Goal: Navigation & Orientation: Understand site structure

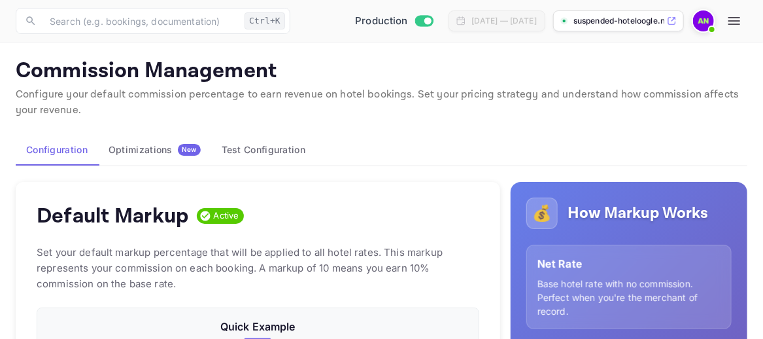
click at [736, 12] on button "button" at bounding box center [734, 21] width 26 height 26
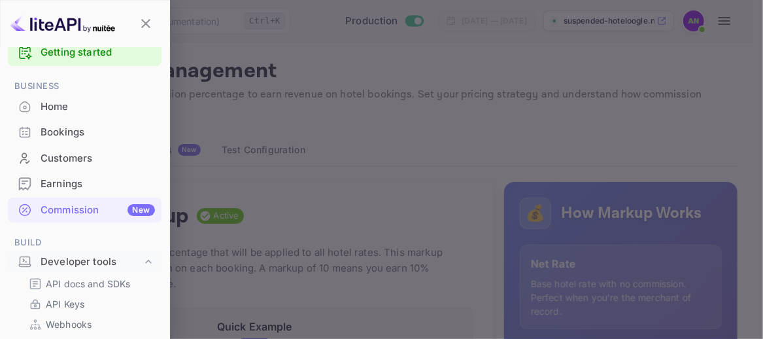
scroll to position [222, 426]
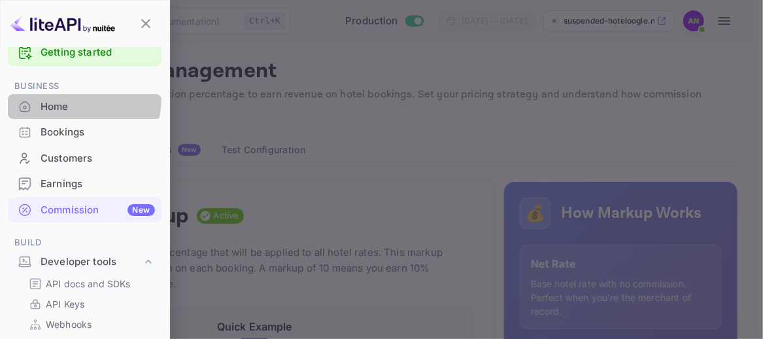
click at [69, 97] on div "Home" at bounding box center [85, 107] width 154 height 26
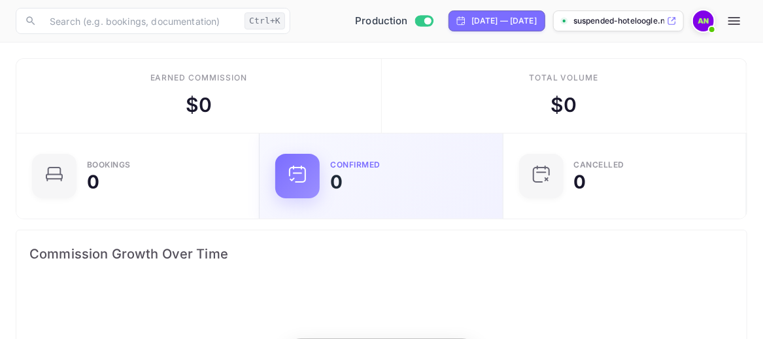
scroll to position [203, 350]
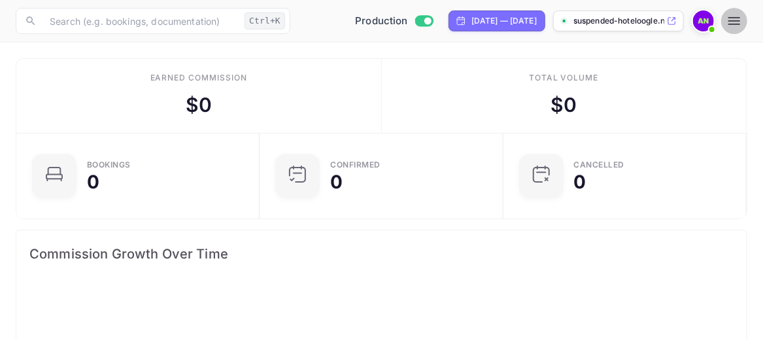
click at [728, 24] on icon "button" at bounding box center [735, 21] width 16 height 16
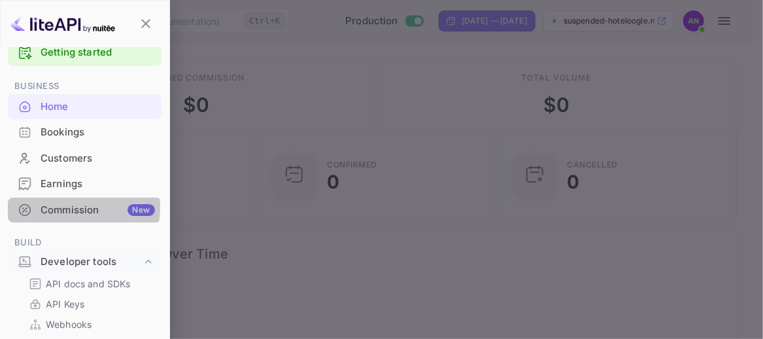
click at [58, 206] on div "Commission New" at bounding box center [98, 210] width 114 height 15
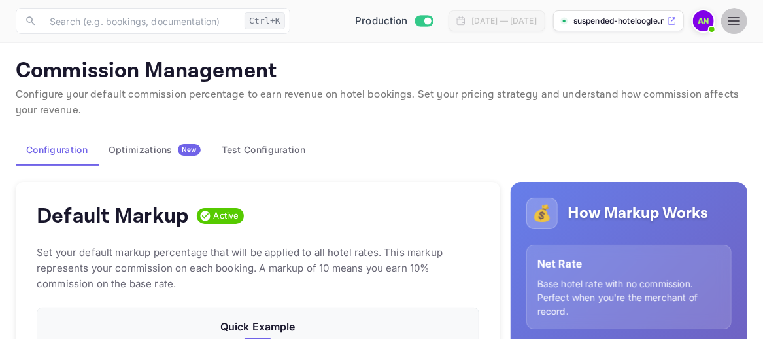
click at [736, 26] on icon "button" at bounding box center [735, 21] width 16 height 16
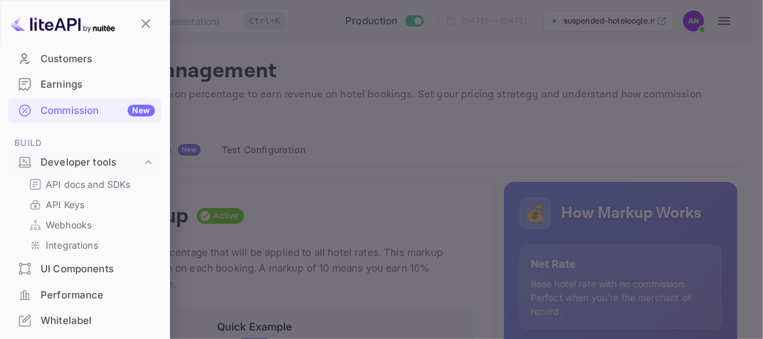
scroll to position [158, 0]
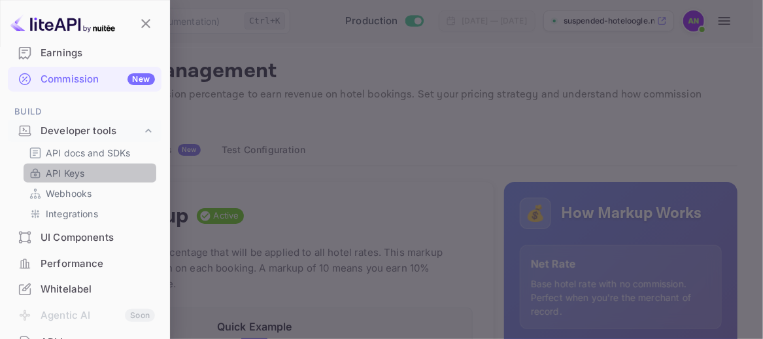
click at [104, 179] on div "API Keys" at bounding box center [90, 172] width 133 height 19
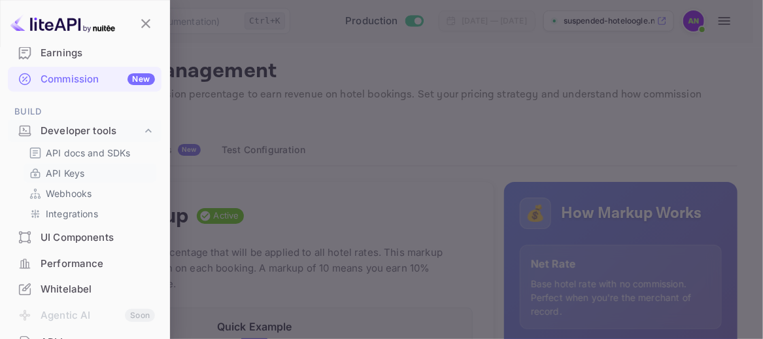
click at [62, 172] on p "API Keys" at bounding box center [65, 173] width 39 height 14
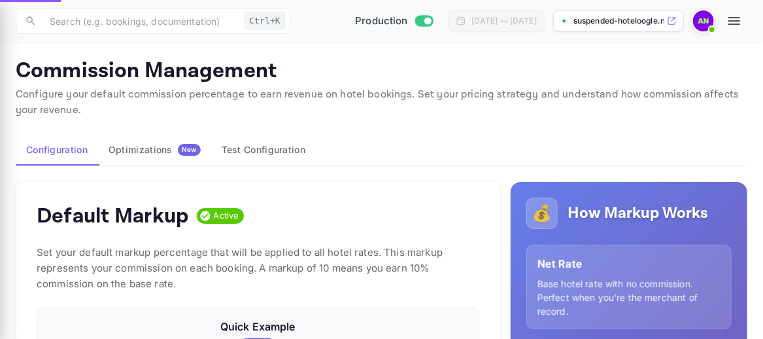
scroll to position [222, 433]
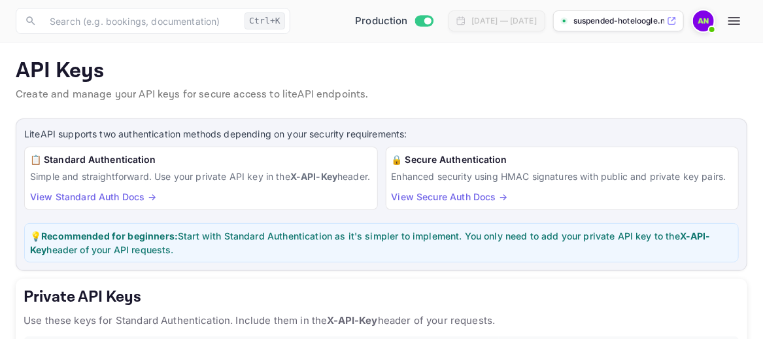
click at [731, 16] on icon "button" at bounding box center [735, 21] width 16 height 16
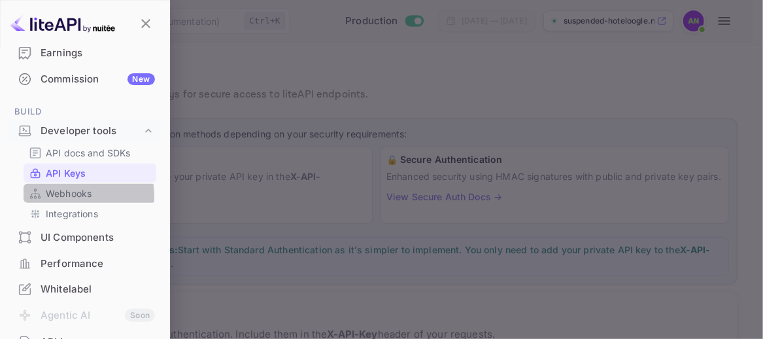
click at [74, 195] on p "Webhooks" at bounding box center [69, 193] width 46 height 14
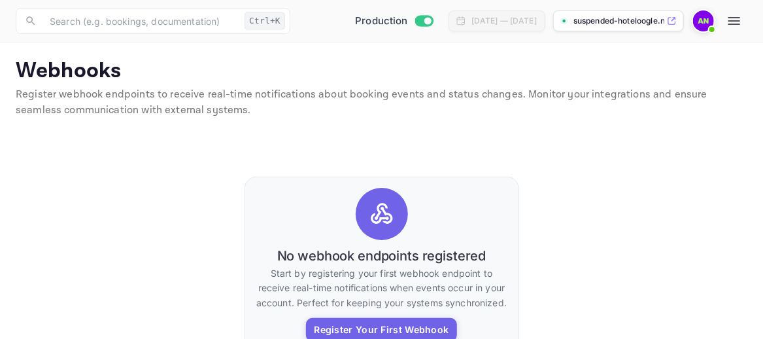
click at [732, 21] on icon "button" at bounding box center [735, 21] width 12 height 8
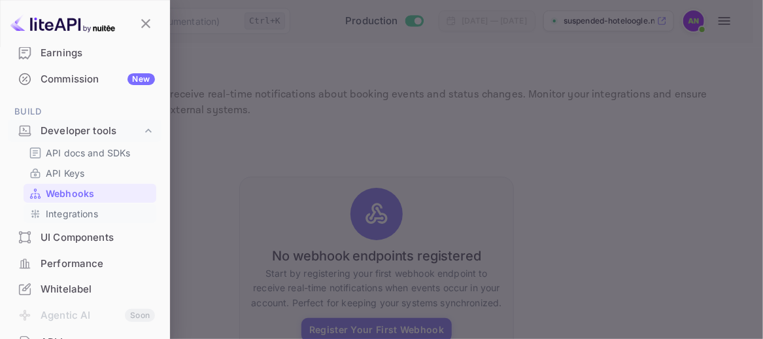
click at [81, 213] on p "Integrations" at bounding box center [72, 214] width 52 height 14
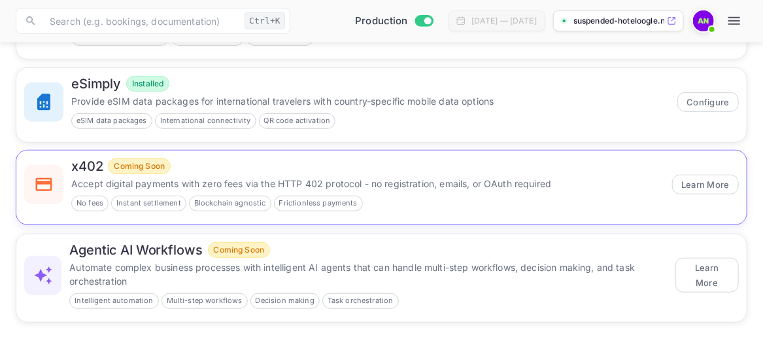
scroll to position [268, 0]
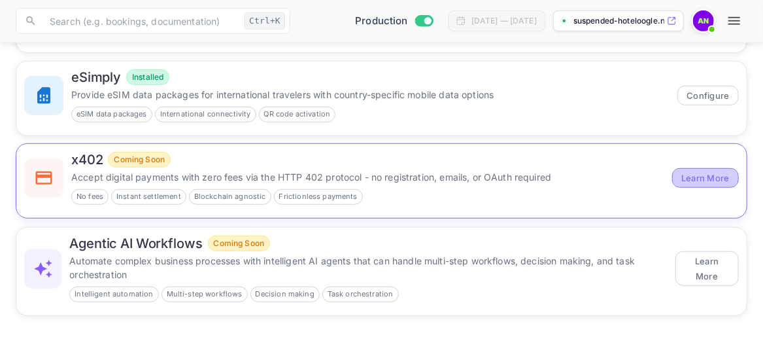
click at [704, 178] on button "Learn More" at bounding box center [705, 178] width 67 height 20
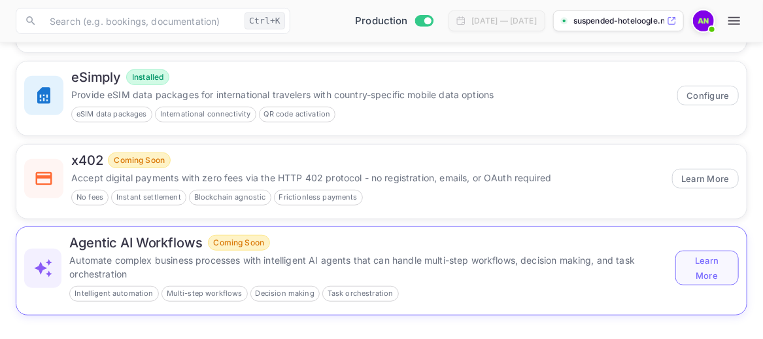
click at [712, 262] on button "Learn More" at bounding box center [707, 267] width 63 height 34
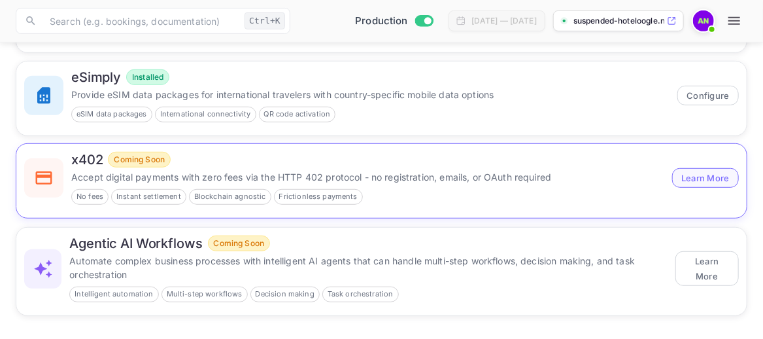
click at [702, 178] on button "Learn More" at bounding box center [705, 178] width 67 height 20
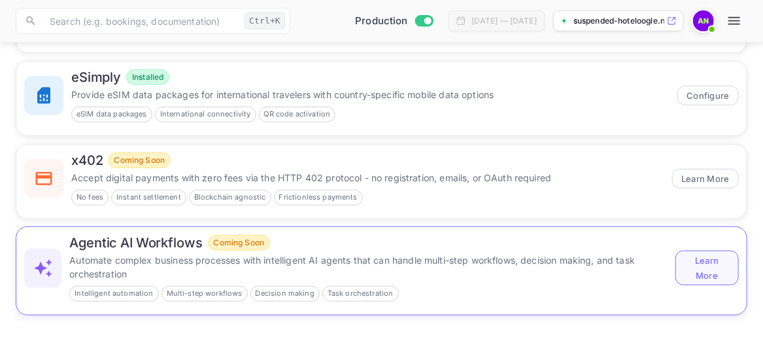
click at [709, 272] on button "Learn More" at bounding box center [707, 267] width 63 height 34
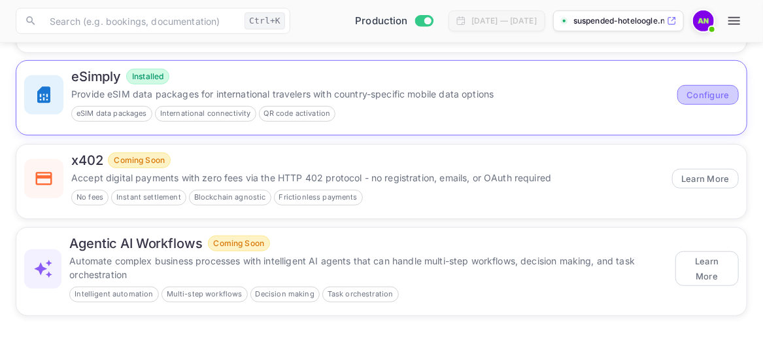
click at [695, 93] on button "Configure" at bounding box center [708, 95] width 61 height 20
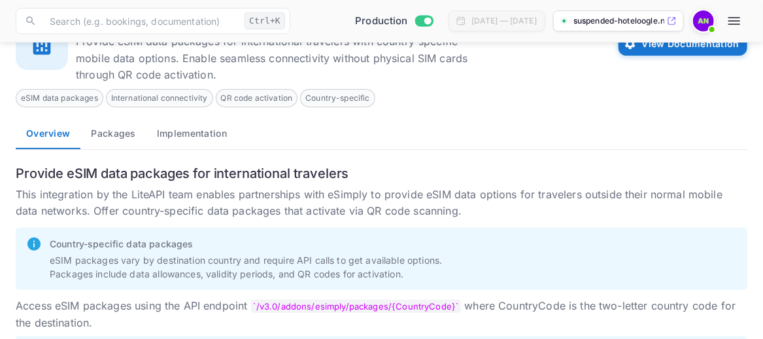
scroll to position [120, 0]
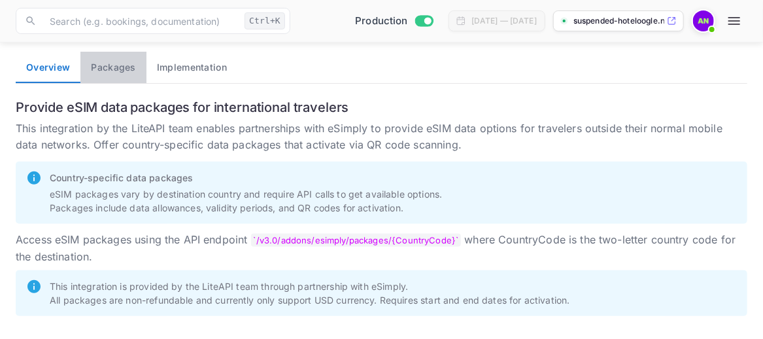
click at [116, 71] on button "Packages" at bounding box center [112, 67] width 65 height 31
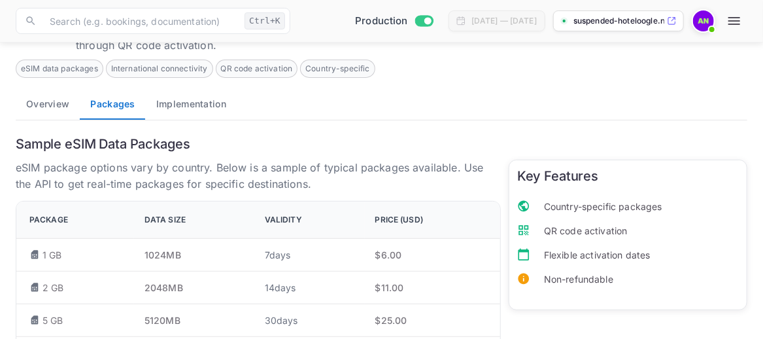
scroll to position [0, 0]
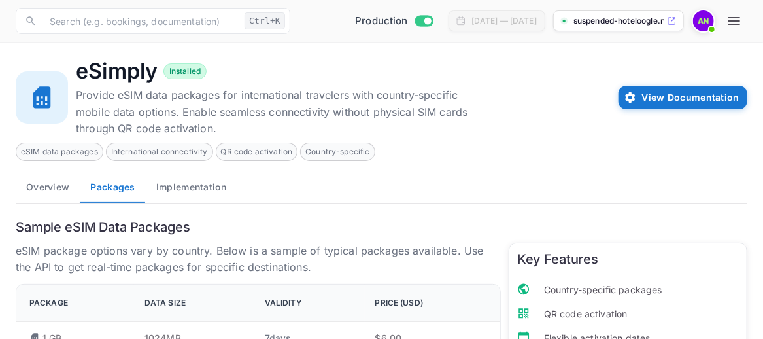
click at [207, 188] on button "Implementation" at bounding box center [191, 186] width 91 height 31
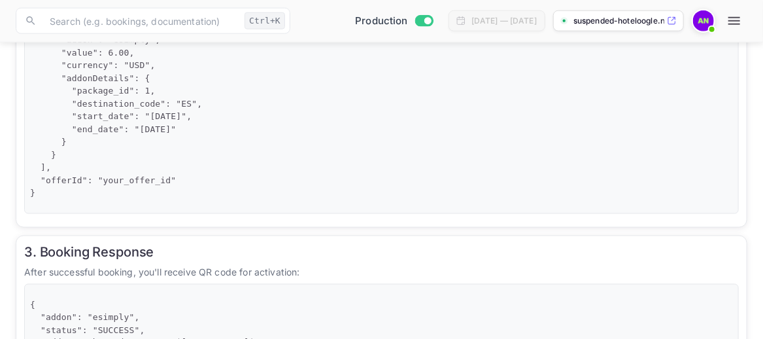
scroll to position [868, 0]
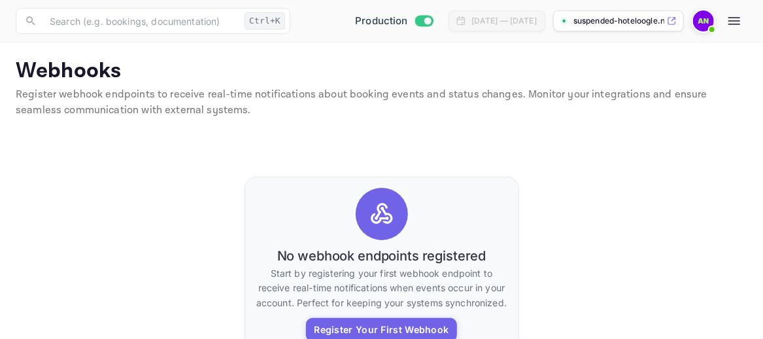
click at [743, 21] on button "button" at bounding box center [734, 21] width 26 height 26
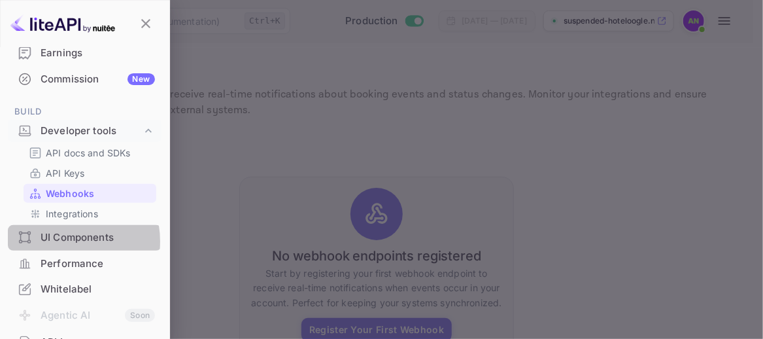
click at [60, 241] on div "UI Components" at bounding box center [98, 237] width 114 height 15
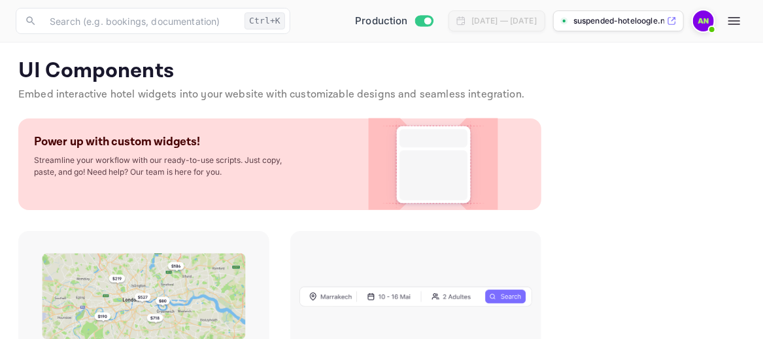
click at [733, 22] on icon "button" at bounding box center [735, 21] width 16 height 16
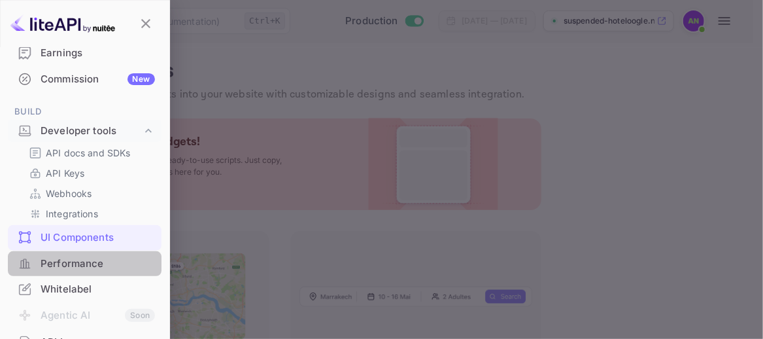
click at [105, 256] on div "Performance" at bounding box center [98, 263] width 114 height 15
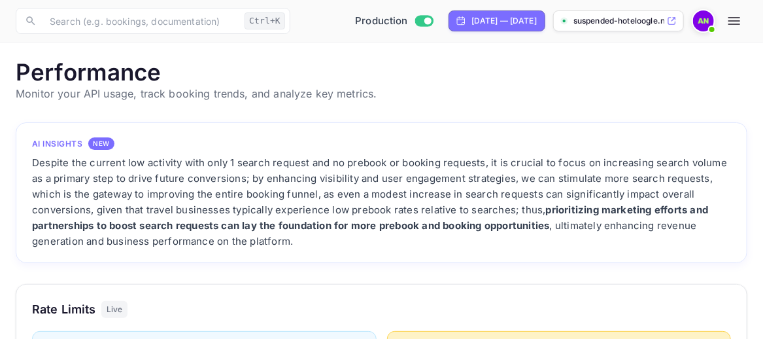
click at [733, 18] on icon "button" at bounding box center [735, 21] width 16 height 16
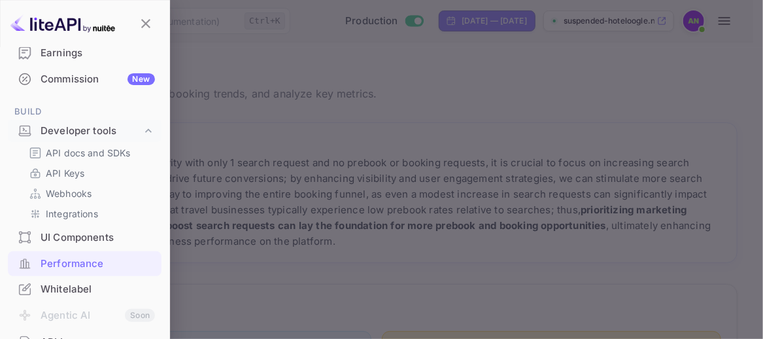
scroll to position [327, 712]
click at [82, 285] on div "Whitelabel" at bounding box center [98, 289] width 114 height 15
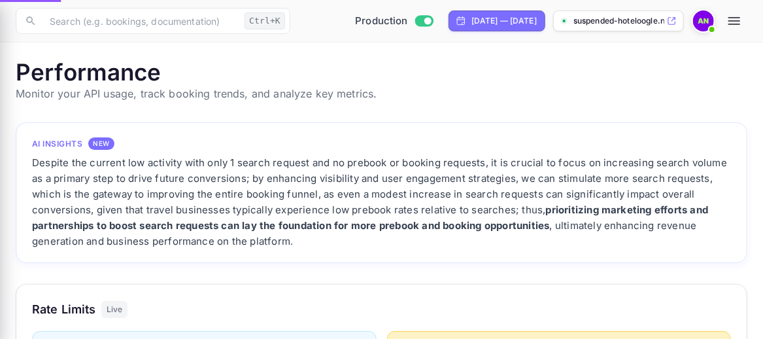
scroll to position [327, 722]
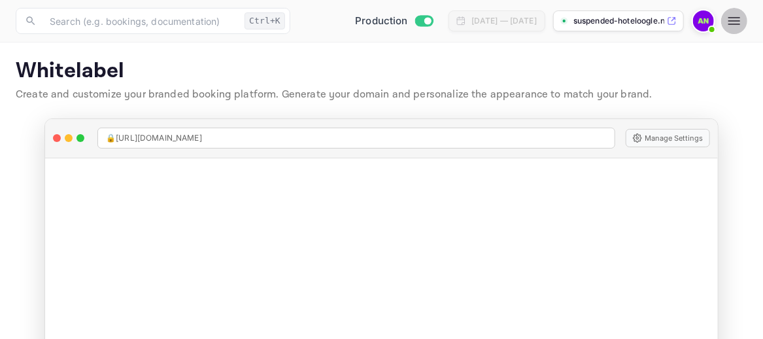
click at [732, 20] on icon "button" at bounding box center [735, 21] width 16 height 16
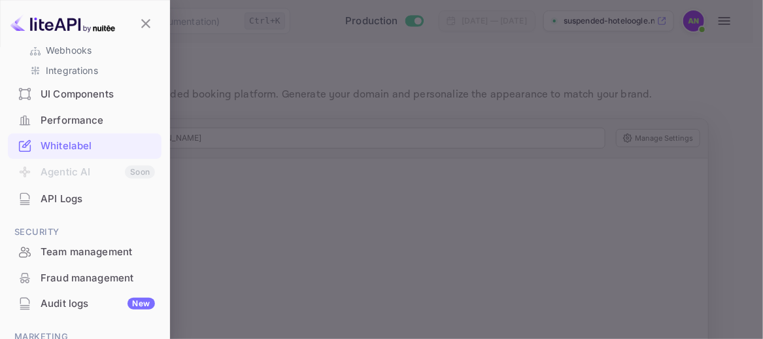
scroll to position [354, 0]
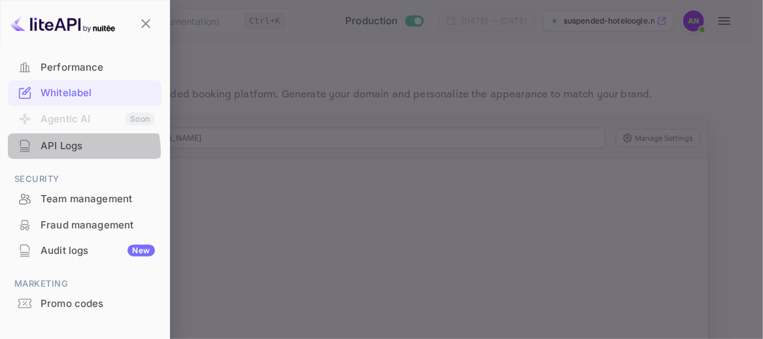
click at [67, 151] on div "API Logs" at bounding box center [98, 146] width 114 height 15
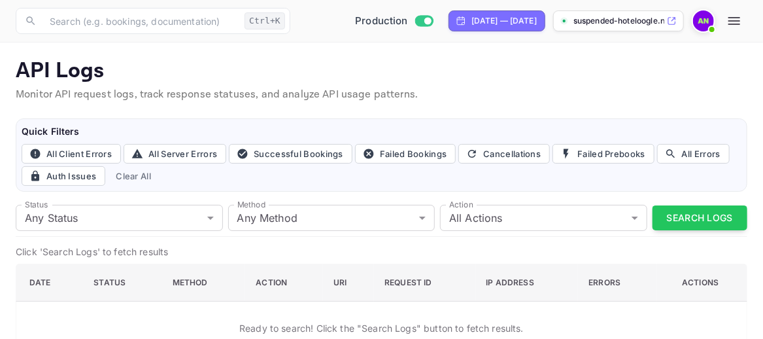
scroll to position [29, 0]
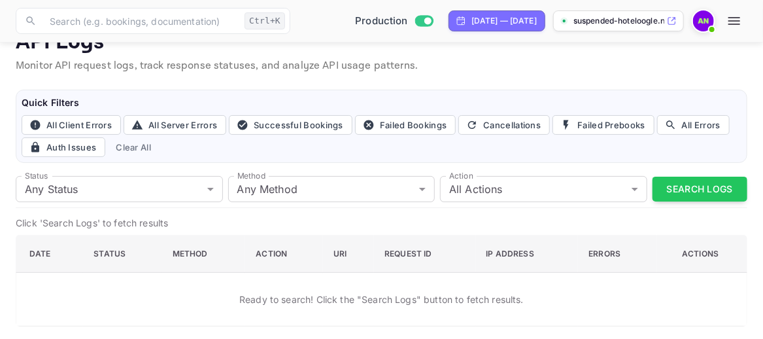
click at [741, 27] on icon "button" at bounding box center [735, 21] width 16 height 16
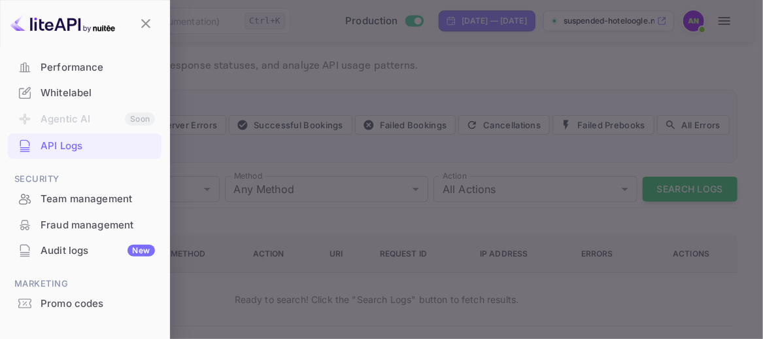
click at [73, 250] on div "Audit logs New" at bounding box center [98, 250] width 114 height 15
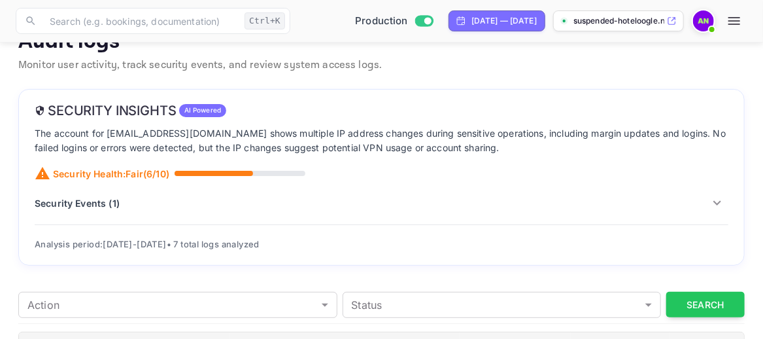
scroll to position [10, 0]
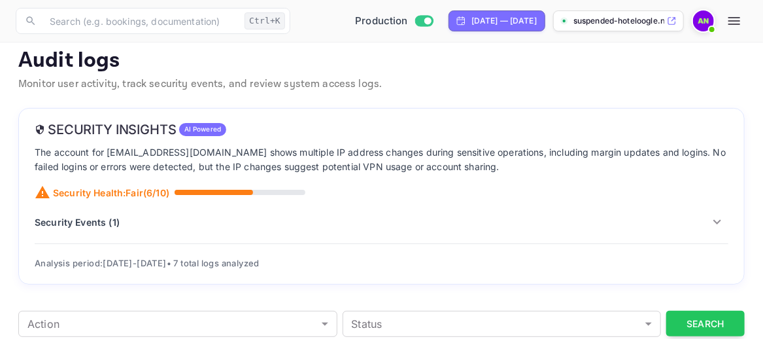
click at [73, 218] on p "Security Events ( 1 )" at bounding box center [77, 222] width 85 height 14
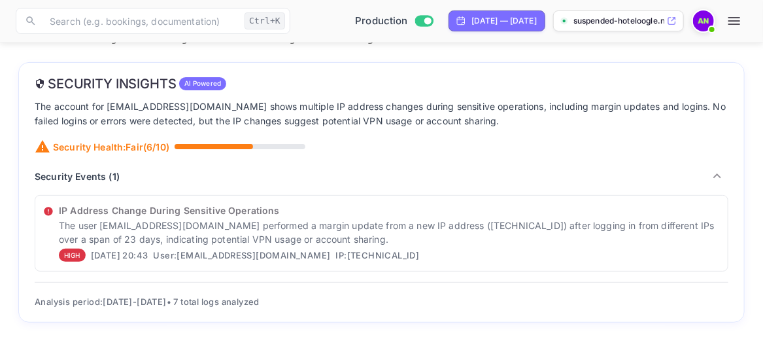
scroll to position [141, 0]
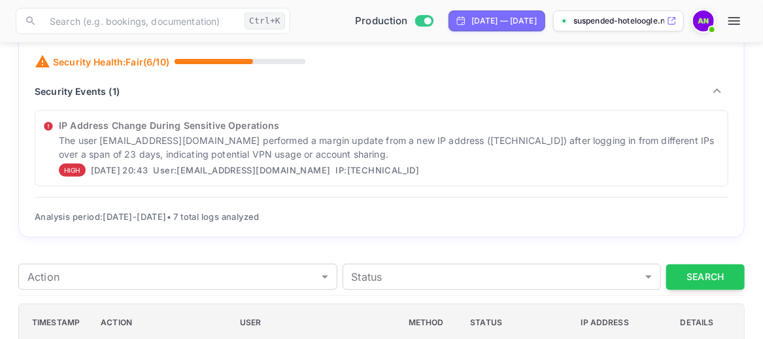
click at [72, 169] on span "HIGH" at bounding box center [72, 170] width 27 height 10
click at [58, 92] on p "Security Events ( 1 )" at bounding box center [77, 91] width 85 height 14
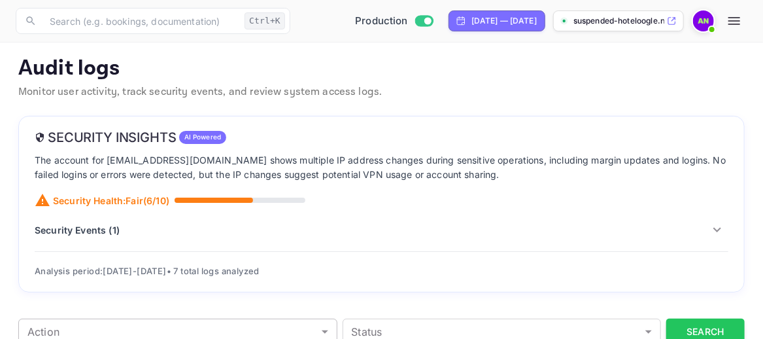
scroll to position [0, 0]
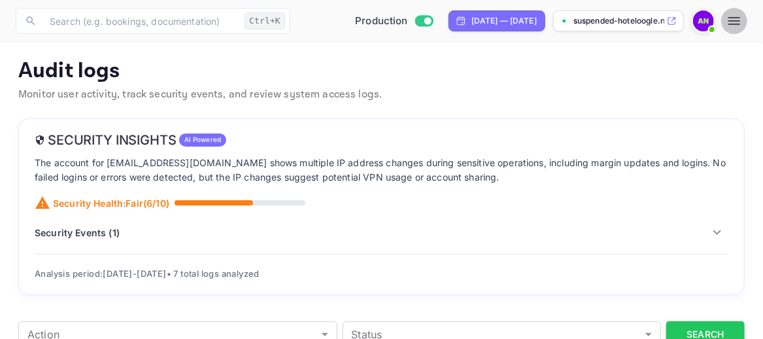
click at [742, 23] on button "button" at bounding box center [734, 21] width 26 height 26
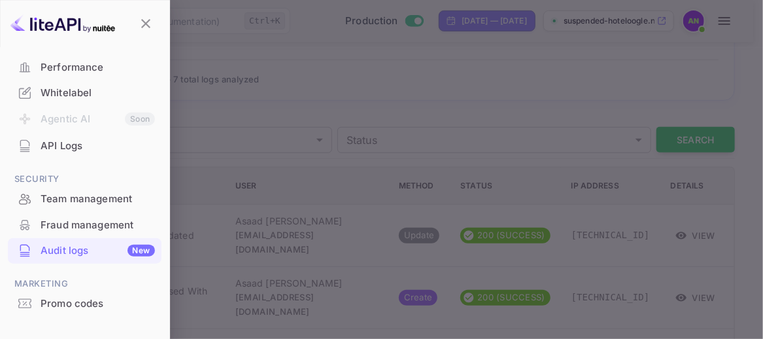
scroll to position [196, 0]
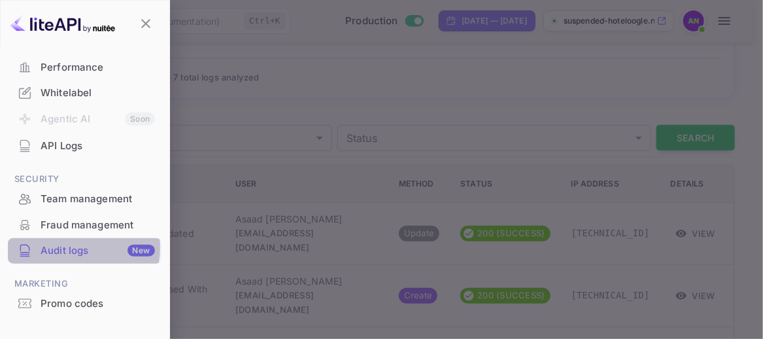
click at [71, 247] on div "Audit logs New" at bounding box center [98, 250] width 114 height 15
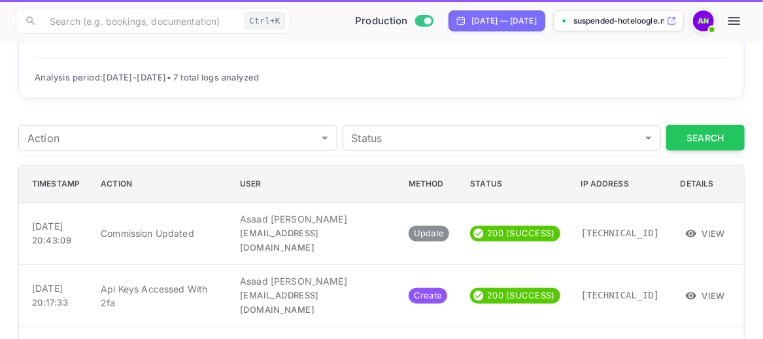
scroll to position [0, 0]
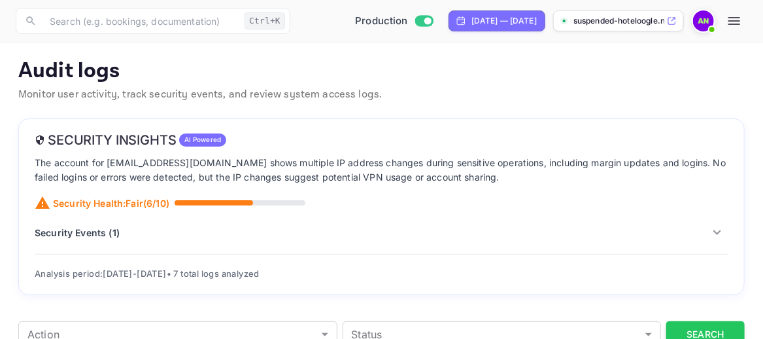
click at [196, 204] on span at bounding box center [187, 202] width 131 height 5
click at [742, 23] on icon "button" at bounding box center [735, 21] width 16 height 16
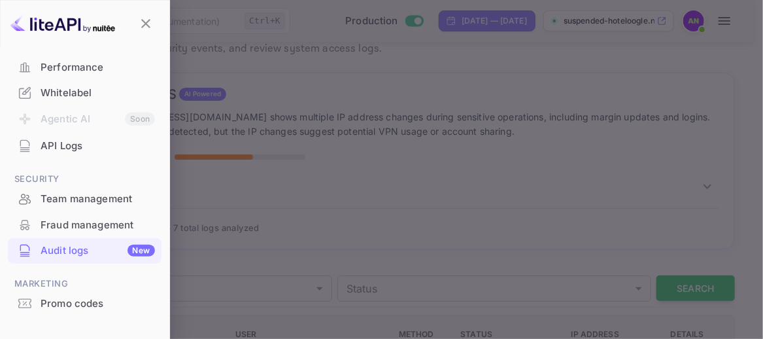
scroll to position [65, 0]
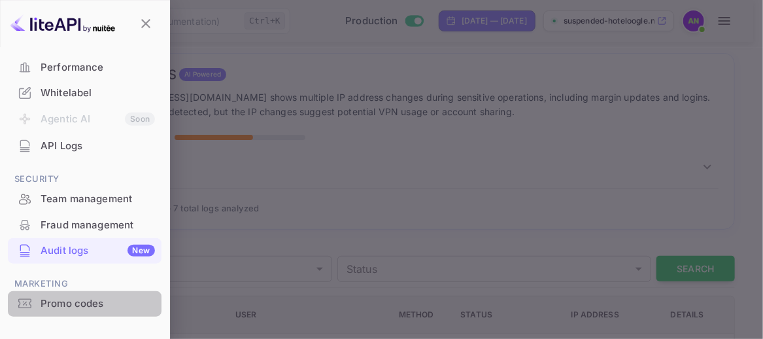
click at [84, 309] on div "Promo codes" at bounding box center [98, 303] width 114 height 15
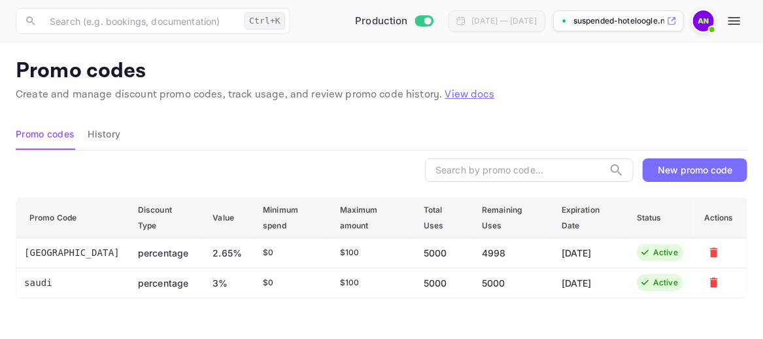
click at [96, 133] on button "History" at bounding box center [104, 133] width 33 height 31
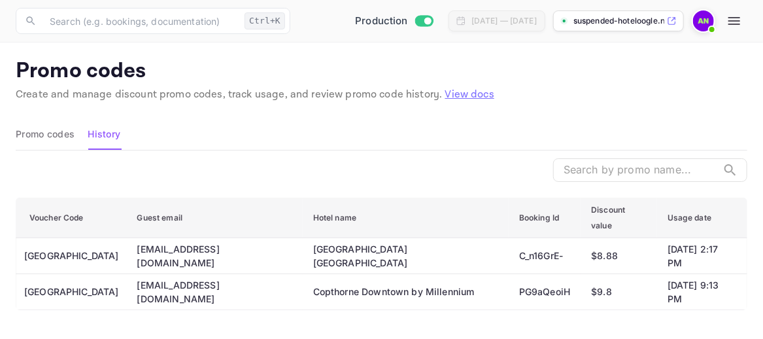
click at [18, 139] on button "Promo codes" at bounding box center [45, 133] width 59 height 31
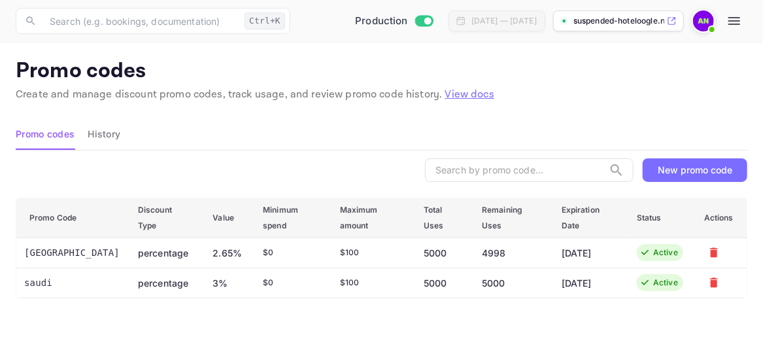
click at [735, 23] on icon "button" at bounding box center [735, 21] width 16 height 16
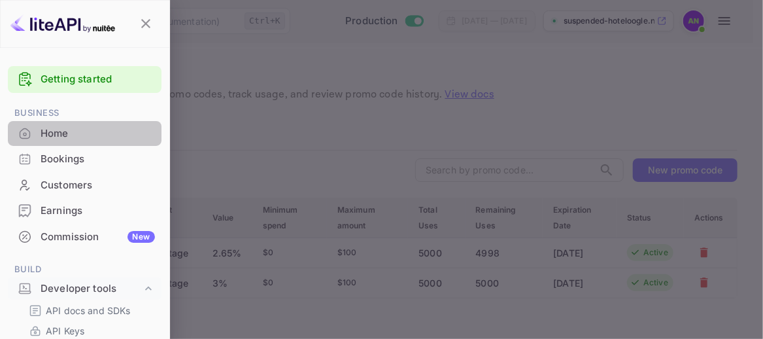
click at [84, 139] on div "Home" at bounding box center [98, 133] width 114 height 15
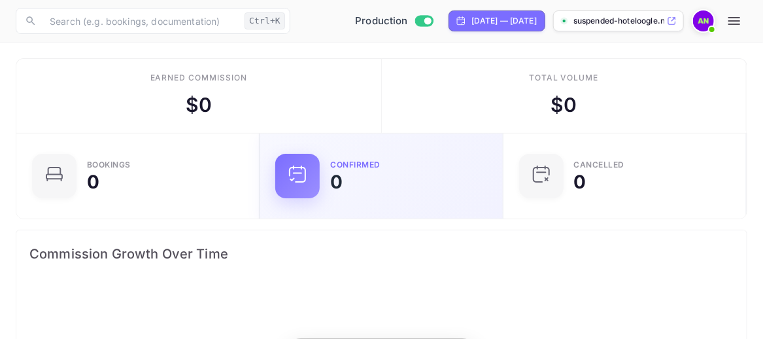
scroll to position [203, 350]
